Goal: Browse casually: Explore the website without a specific task or goal

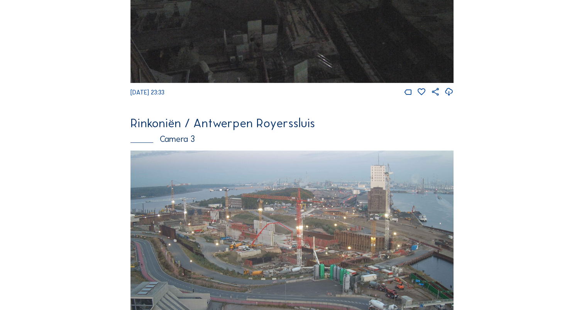
scroll to position [754, 0]
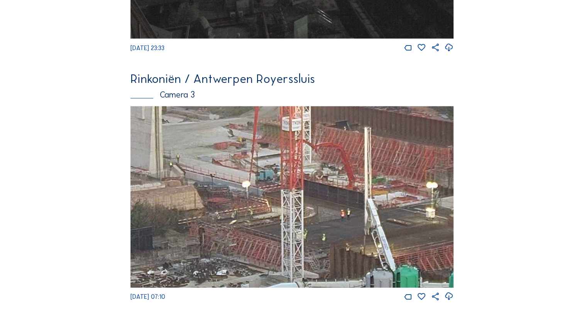
drag, startPoint x: 260, startPoint y: 233, endPoint x: 253, endPoint y: 223, distance: 12.7
click at [252, 223] on img at bounding box center [291, 197] width 323 height 182
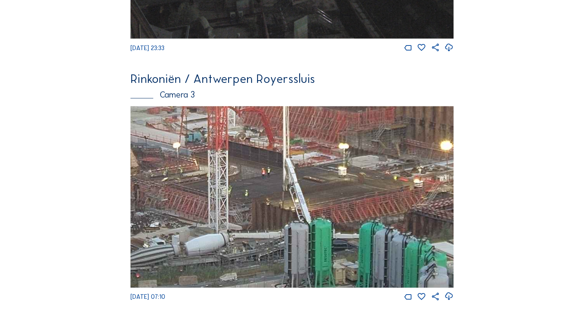
drag, startPoint x: 357, startPoint y: 250, endPoint x: 286, endPoint y: 209, distance: 82.4
click at [286, 209] on img at bounding box center [291, 197] width 323 height 182
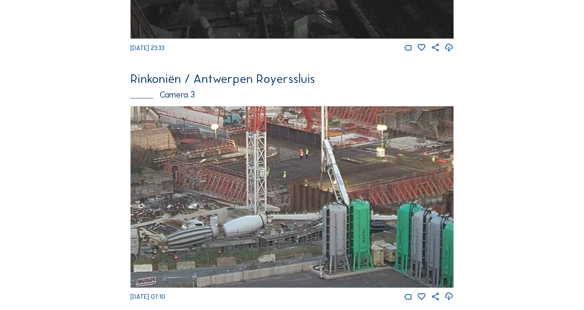
drag, startPoint x: 265, startPoint y: 230, endPoint x: 349, endPoint y: 177, distance: 99.0
click at [348, 179] on img at bounding box center [291, 197] width 323 height 182
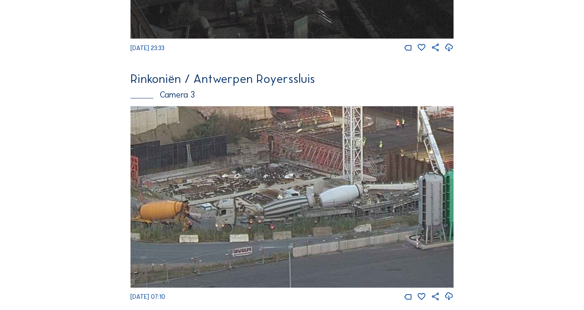
drag, startPoint x: 272, startPoint y: 188, endPoint x: 326, endPoint y: 188, distance: 54.8
click at [324, 191] on img at bounding box center [291, 197] width 323 height 182
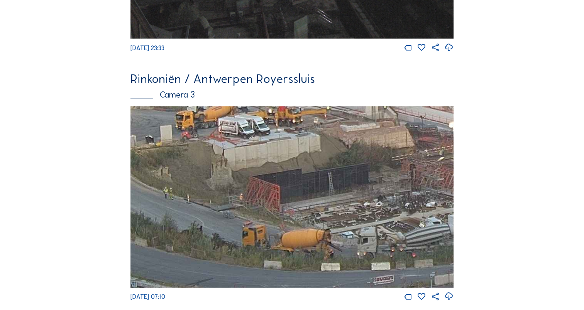
drag, startPoint x: 243, startPoint y: 193, endPoint x: 265, endPoint y: 216, distance: 31.9
click at [383, 219] on img at bounding box center [291, 197] width 323 height 182
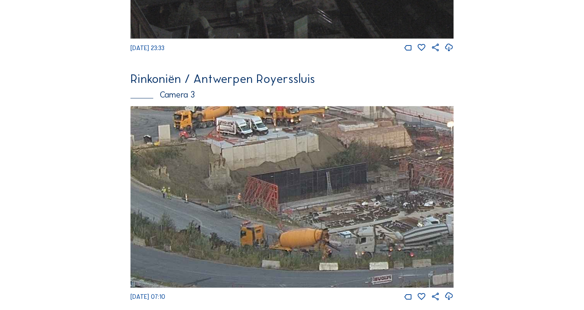
drag, startPoint x: 244, startPoint y: 213, endPoint x: 362, endPoint y: 254, distance: 124.9
click at [360, 257] on img at bounding box center [291, 197] width 323 height 182
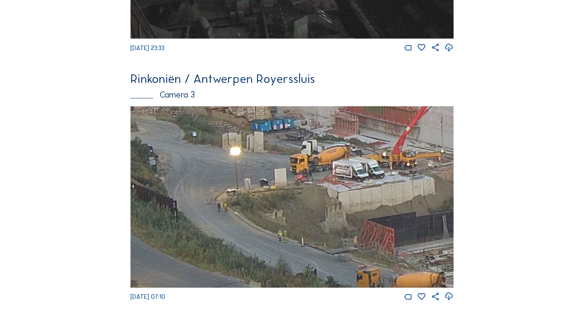
drag, startPoint x: 302, startPoint y: 241, endPoint x: 289, endPoint y: 309, distance: 68.7
click at [289, 302] on div "[DATE] 07:10" at bounding box center [291, 204] width 323 height 196
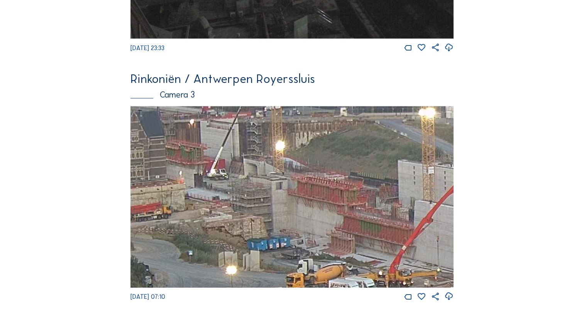
drag, startPoint x: 290, startPoint y: 229, endPoint x: 302, endPoint y: 279, distance: 50.9
click at [302, 279] on img at bounding box center [291, 197] width 323 height 182
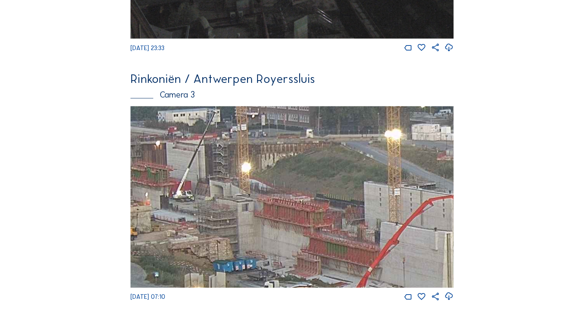
drag, startPoint x: 311, startPoint y: 186, endPoint x: 223, endPoint y: 216, distance: 93.2
click at [221, 214] on img at bounding box center [291, 197] width 323 height 182
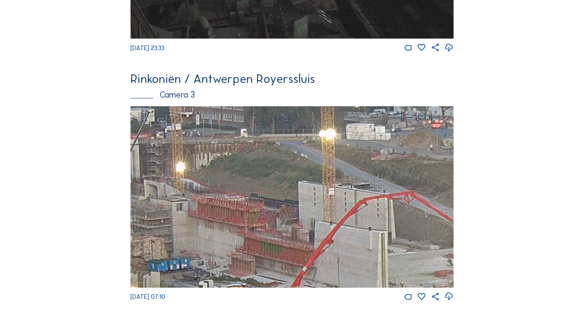
drag, startPoint x: 326, startPoint y: 179, endPoint x: 259, endPoint y: 124, distance: 86.3
click at [259, 124] on img at bounding box center [291, 197] width 323 height 182
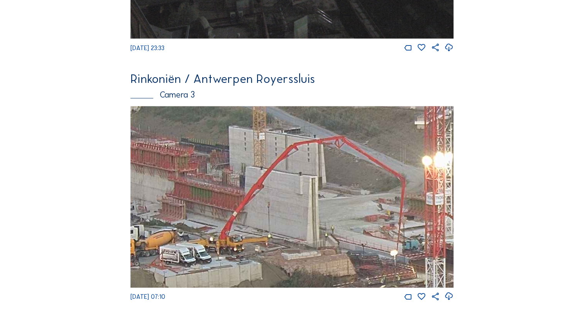
drag, startPoint x: 404, startPoint y: 200, endPoint x: 332, endPoint y: 175, distance: 76.1
click at [332, 175] on img at bounding box center [291, 197] width 323 height 182
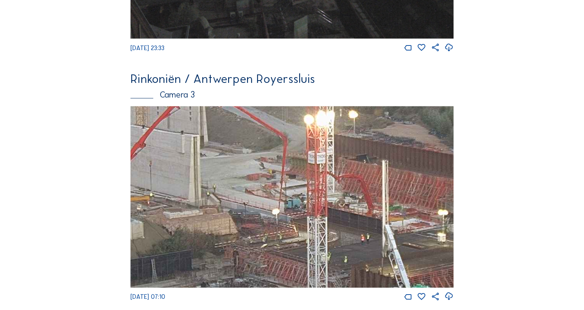
drag, startPoint x: 353, startPoint y: 233, endPoint x: 329, endPoint y: 225, distance: 24.8
click at [306, 216] on img at bounding box center [291, 197] width 323 height 182
